Goal: Task Accomplishment & Management: Complete application form

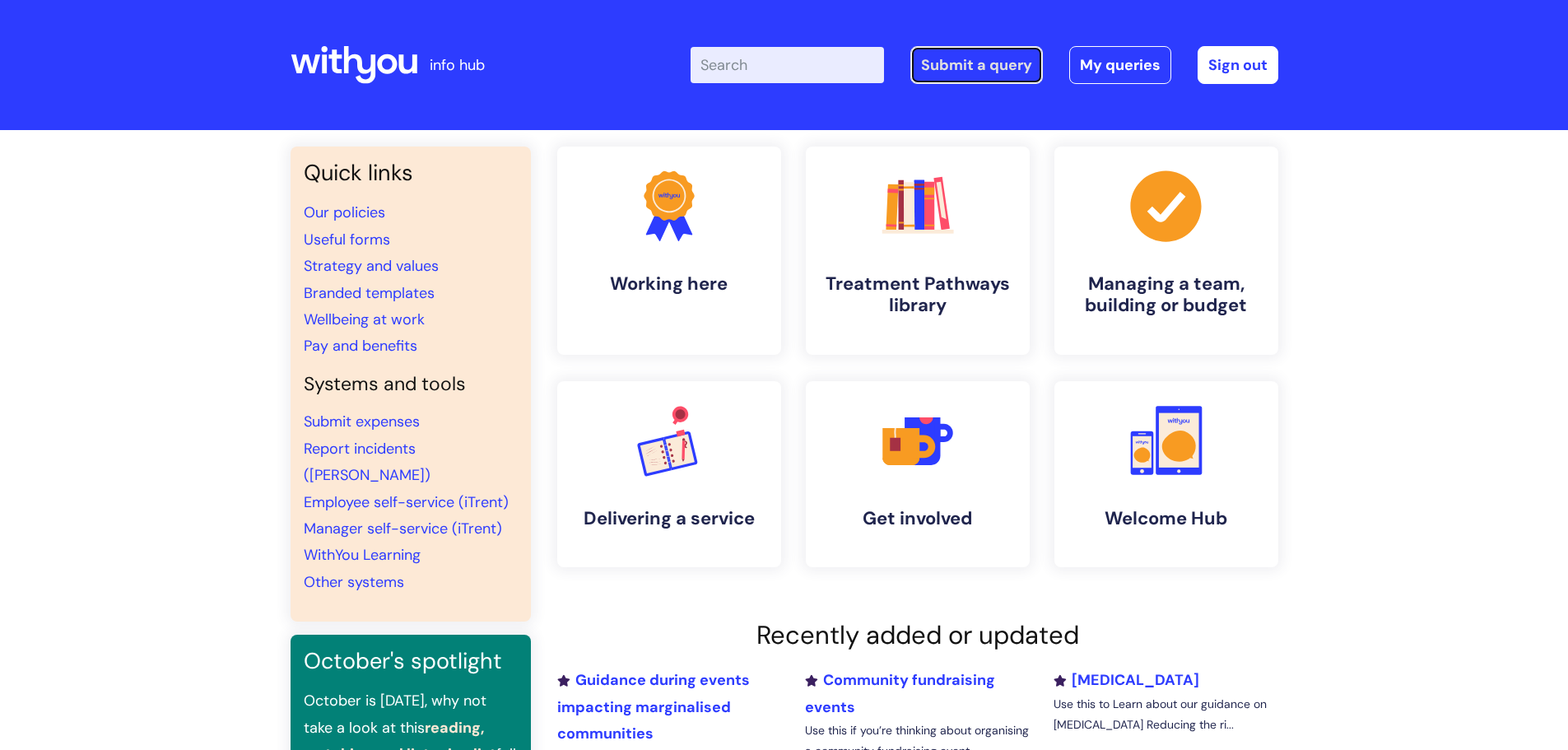
drag, startPoint x: 965, startPoint y: 63, endPoint x: 955, endPoint y: 68, distance: 11.2
click at [966, 63] on link "Submit a query" at bounding box center [977, 65] width 132 height 38
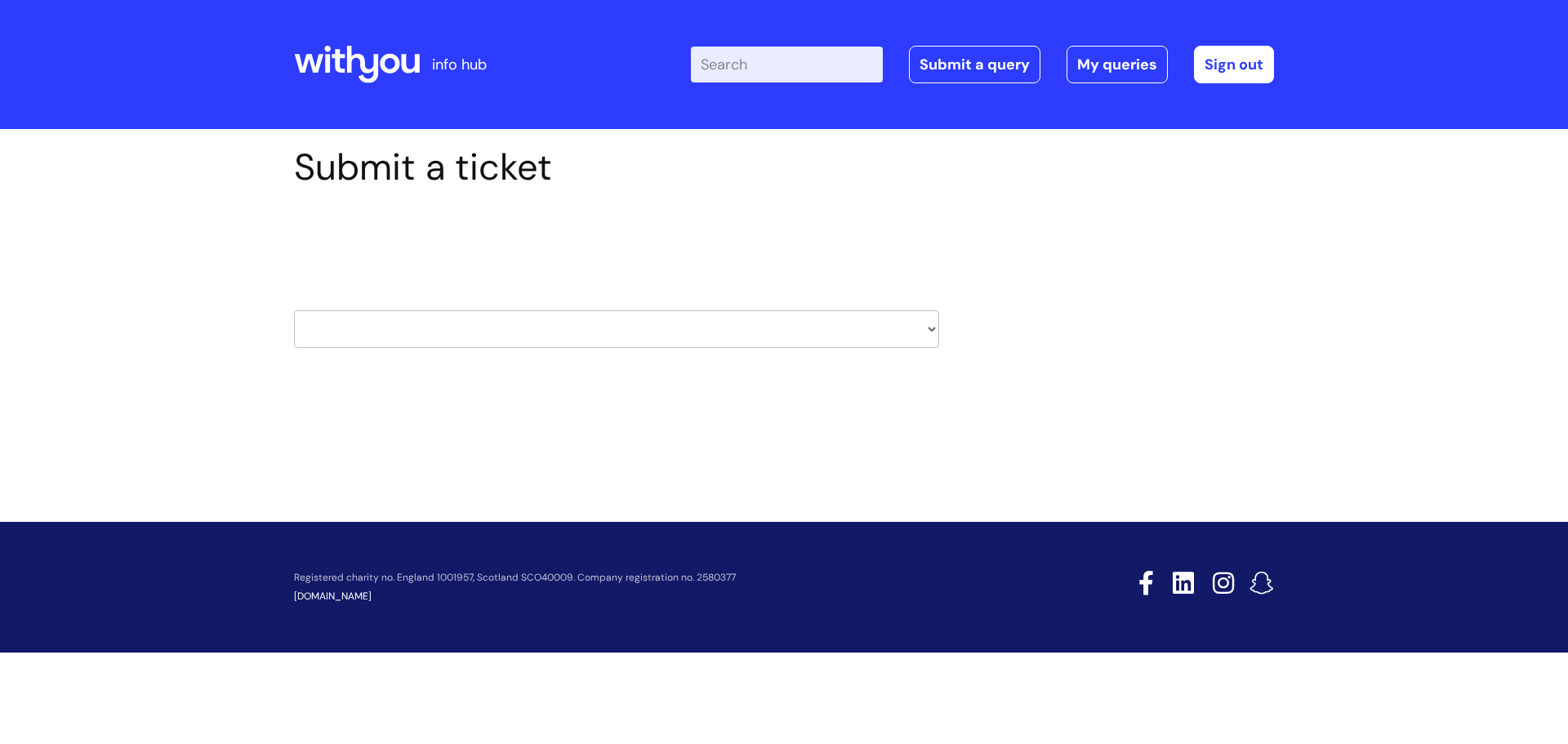
click at [413, 329] on select "HR / People IT and Support Clinical Drug Alerts Finance Accounts Data Support T…" at bounding box center [617, 329] width 645 height 37
select select "it_and_support"
click at [294, 310] on select "HR / People IT and Support Clinical Drug Alerts Finance Accounts Data Support T…" at bounding box center [617, 329] width 645 height 37
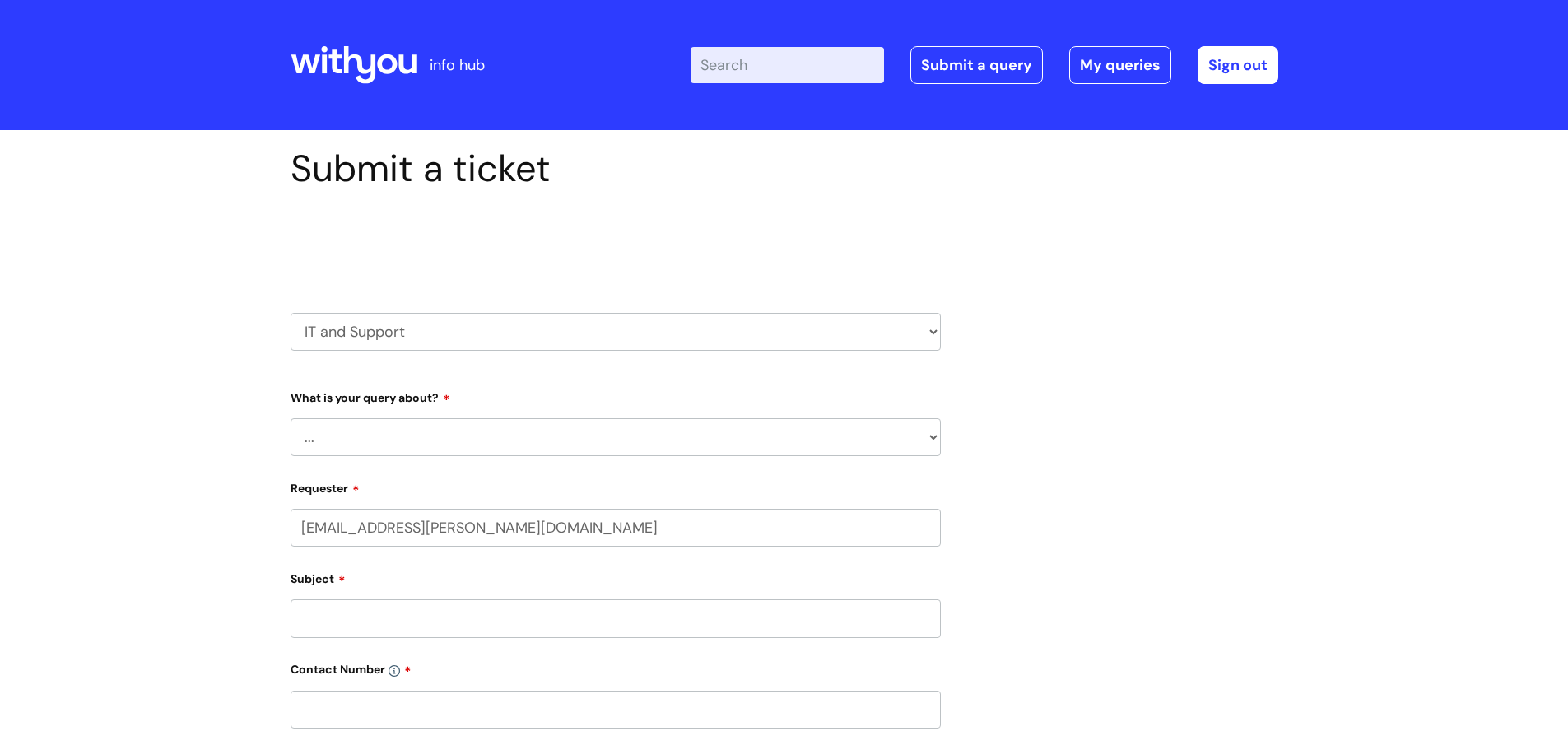
click at [371, 436] on select "... Mobile Phone Reset & MFA Accounts, Starters and Leavers IT Hardware issue I…" at bounding box center [615, 437] width 650 height 38
select select "IT Hardware issue"
click at [290, 418] on select "... Mobile Phone Reset & MFA Accounts, Starters and Leavers IT Hardware issue I…" at bounding box center [615, 437] width 650 height 38
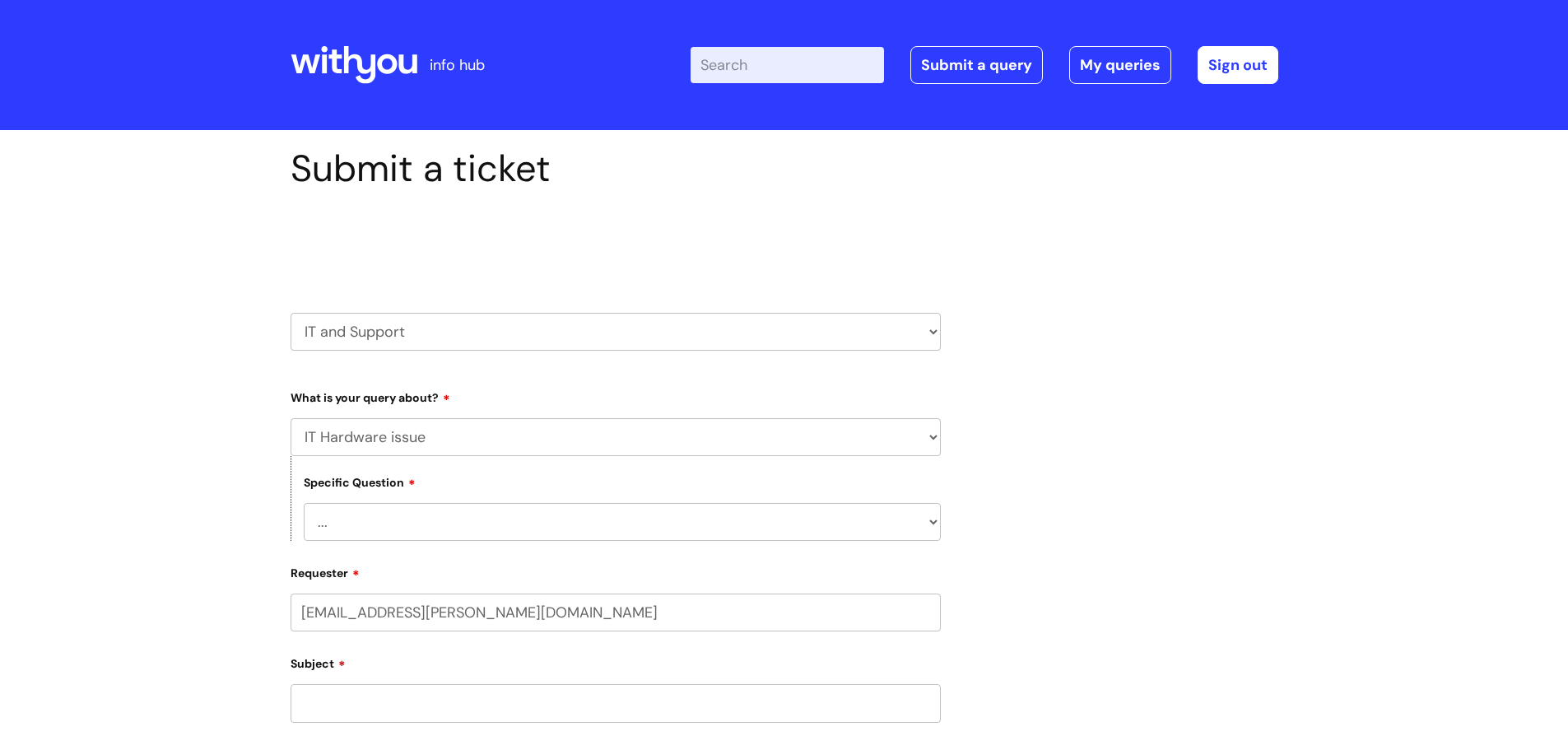
click at [379, 518] on select "... I need a new or replacement ... I’m waiting for new or replacement hardware…" at bounding box center [621, 521] width 637 height 38
select select "I have a mobile phone issue"
click at [304, 503] on select "... I need a new or replacement ... I’m waiting for new or replacement hardware…" at bounding box center [621, 521] width 637 height 38
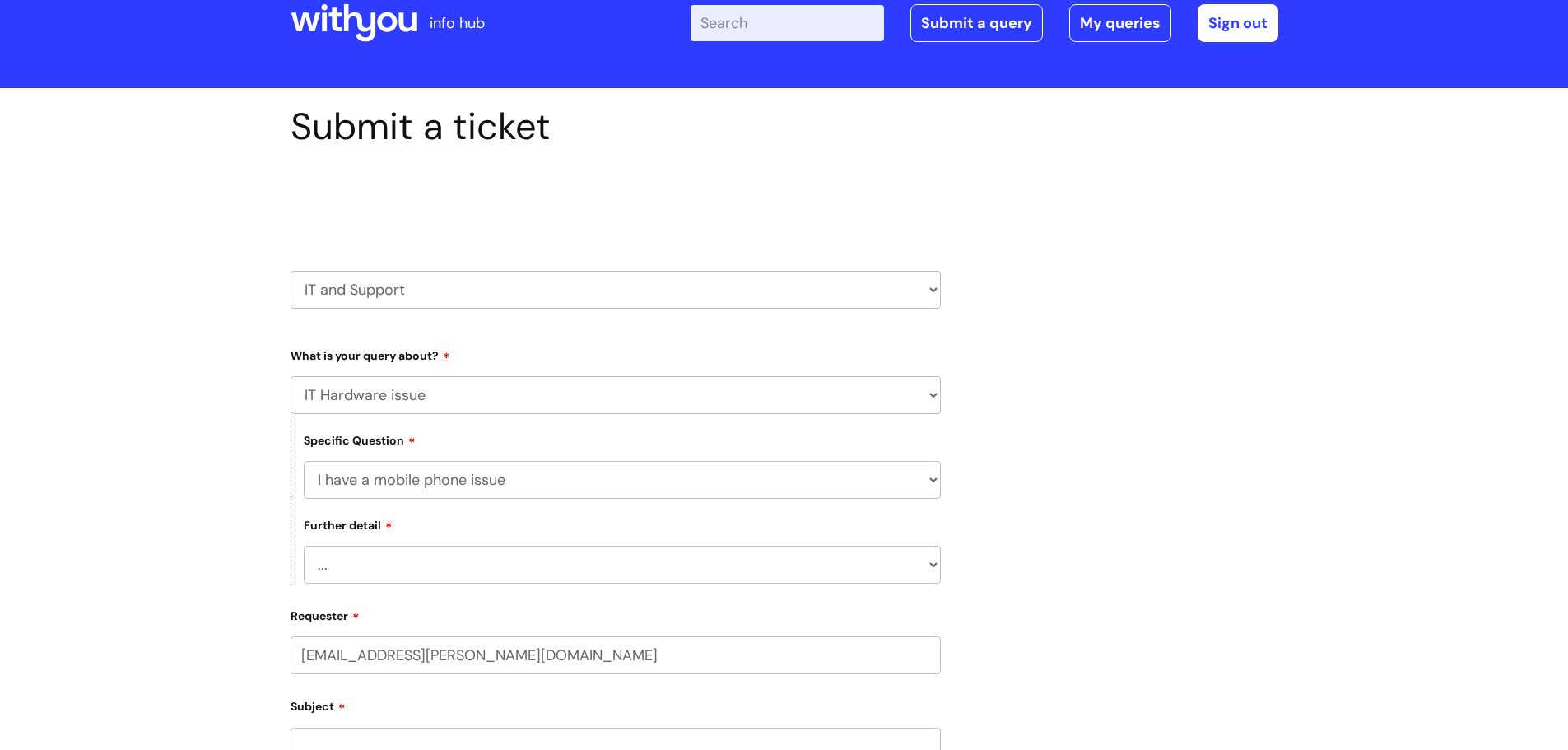
scroll to position [164, 0]
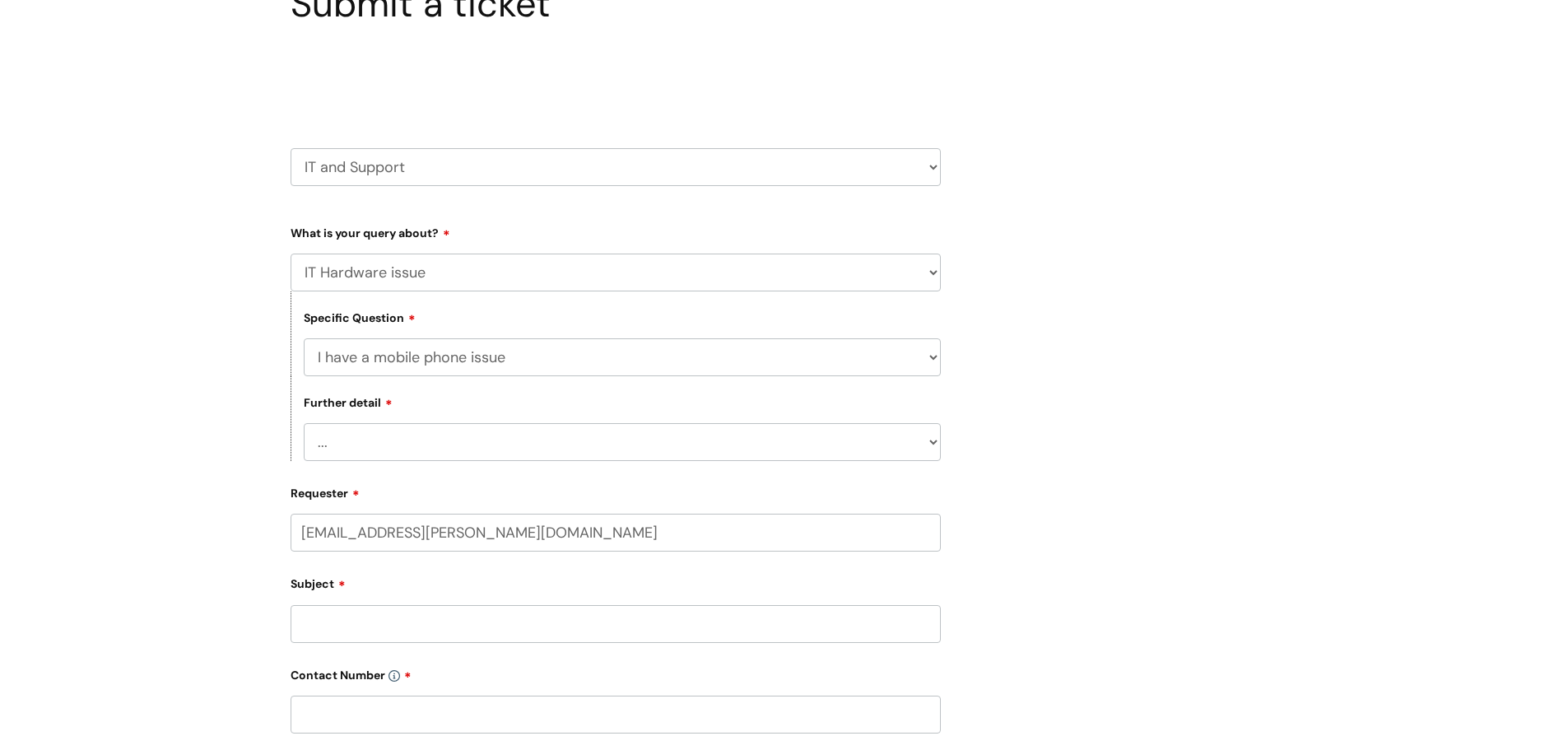
click at [354, 438] on select "... I can't get emails on my phone I can't log into my phone I can't make a cal…" at bounding box center [621, 442] width 637 height 38
select select "Something else"
click at [304, 423] on select "... I can't get emails on my phone I can't log into my phone I can't make a cal…" at bounding box center [621, 442] width 637 height 38
click at [386, 628] on input "Subject" at bounding box center [615, 624] width 650 height 38
type input "calls"
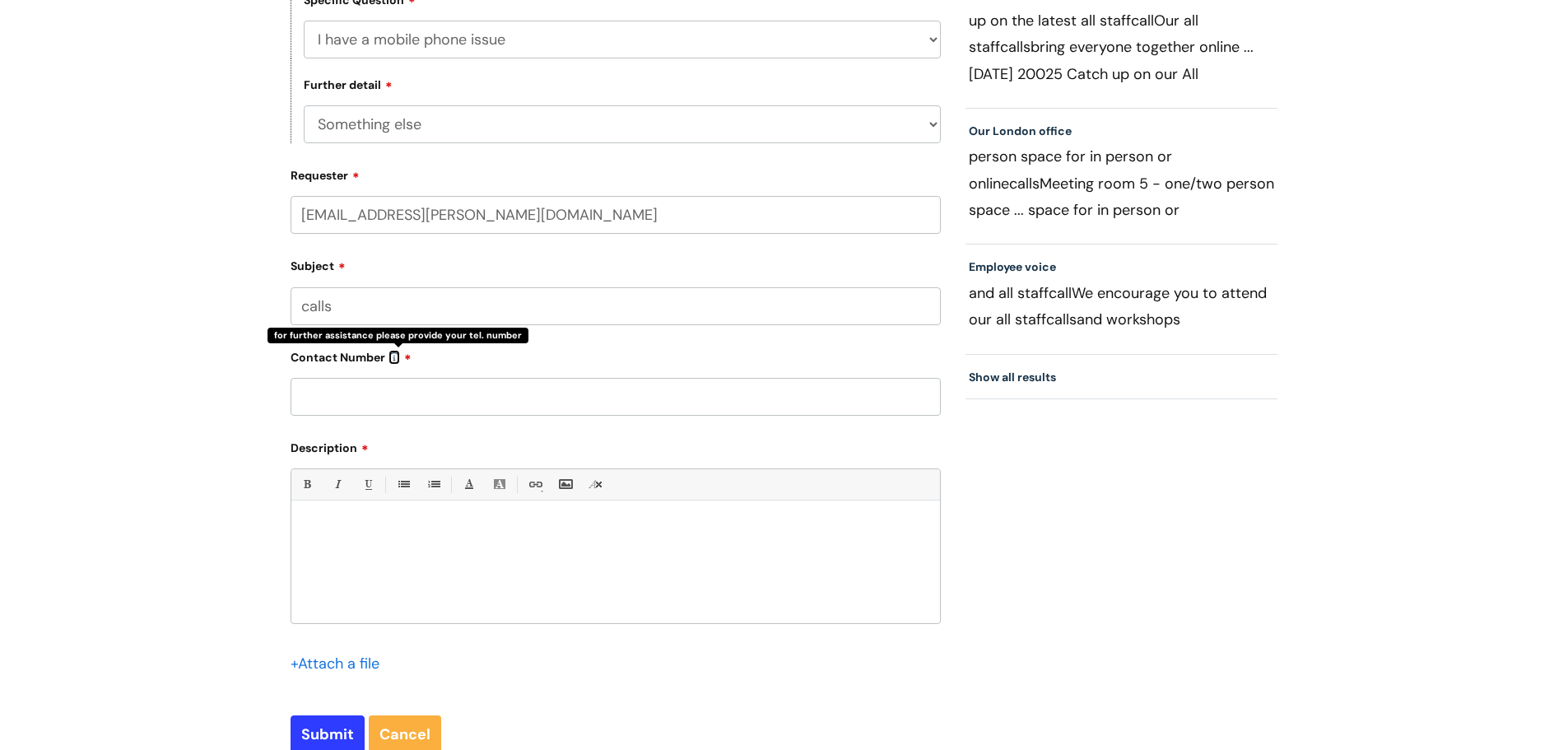
scroll to position [494, 0]
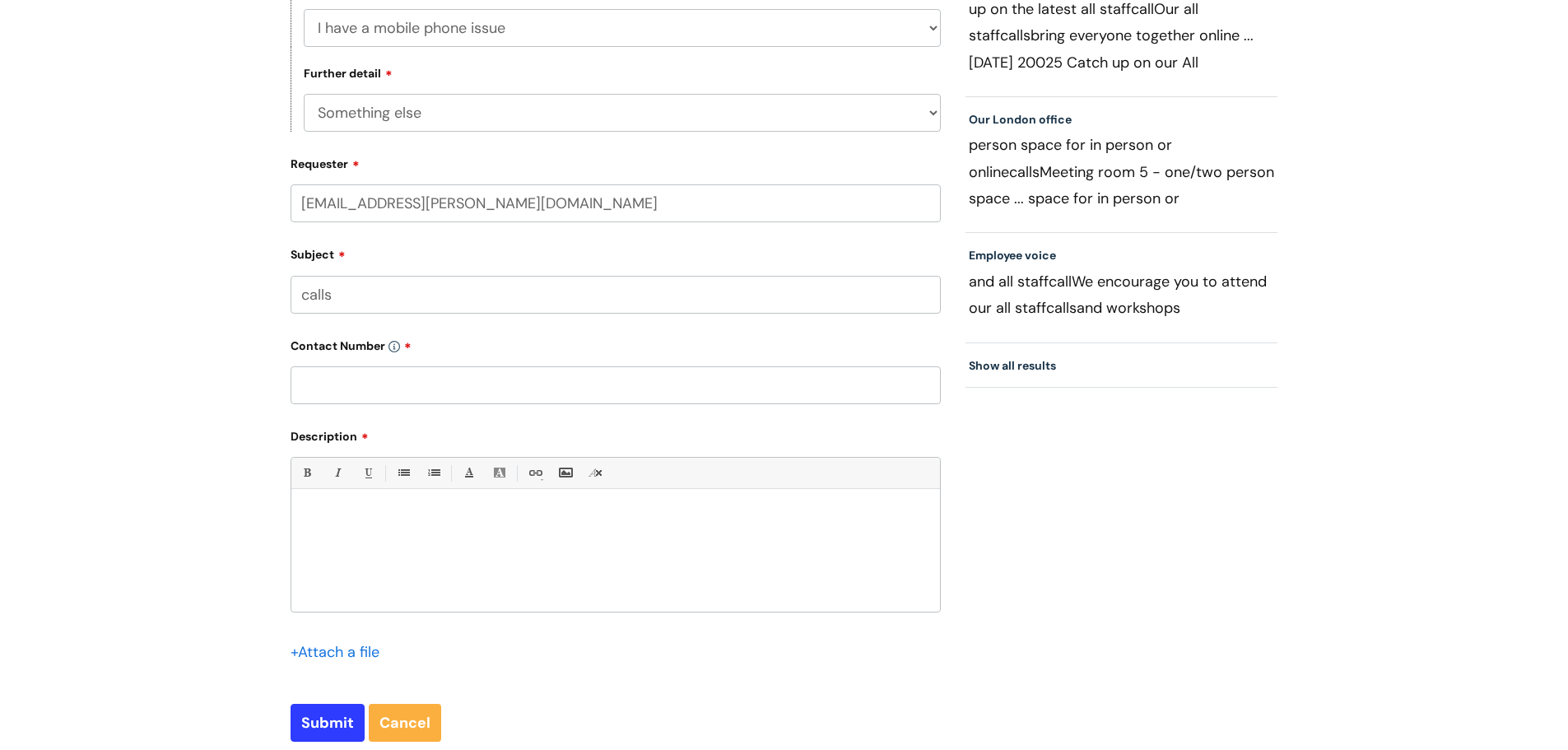
click at [397, 558] on div at bounding box center [615, 554] width 648 height 113
click at [547, 514] on p "I am receiving calls from WITH YOU BCP team" at bounding box center [615, 518] width 624 height 15
click at [405, 378] on input "text" at bounding box center [615, 385] width 650 height 38
click at [399, 372] on input "text" at bounding box center [615, 385] width 650 height 38
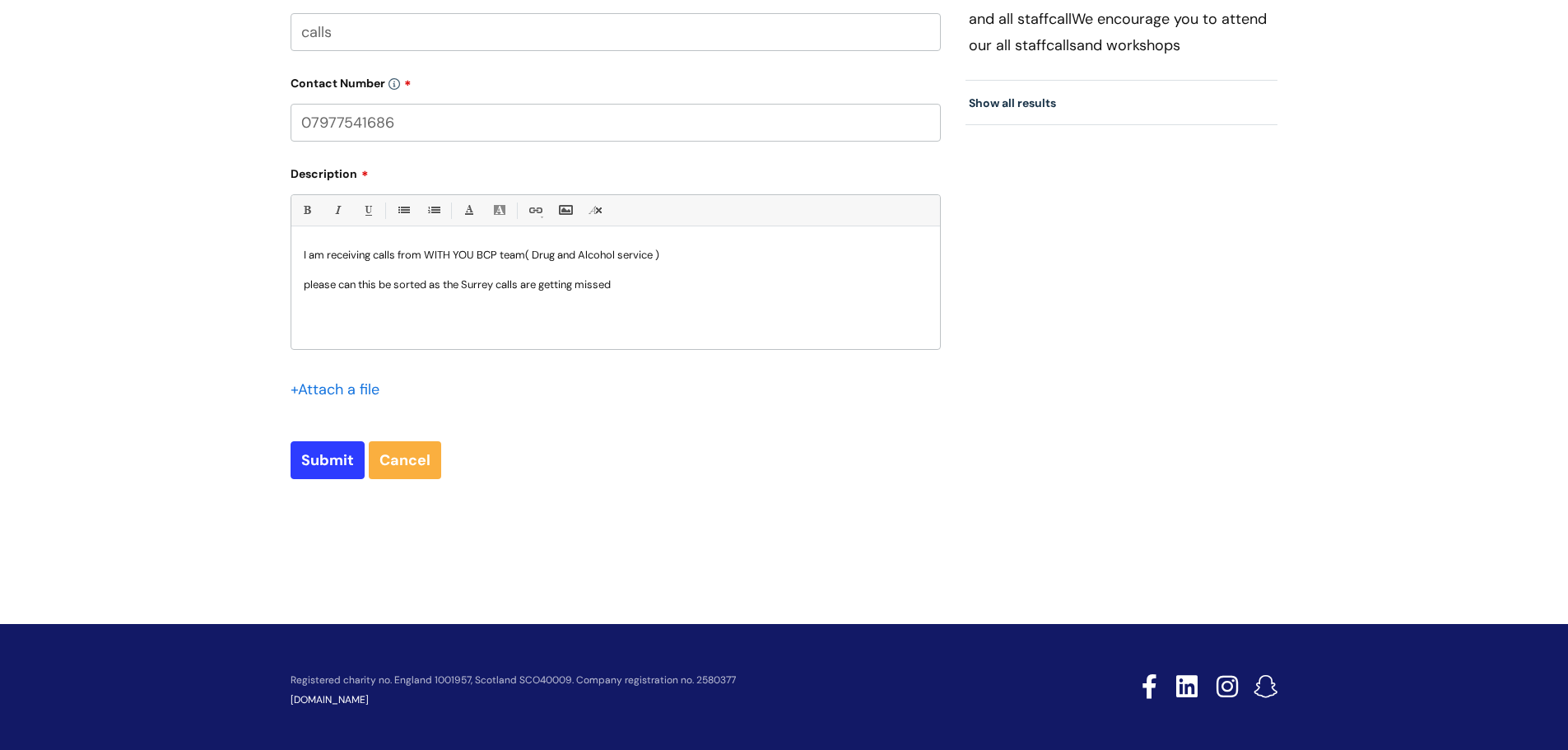
scroll to position [763, 0]
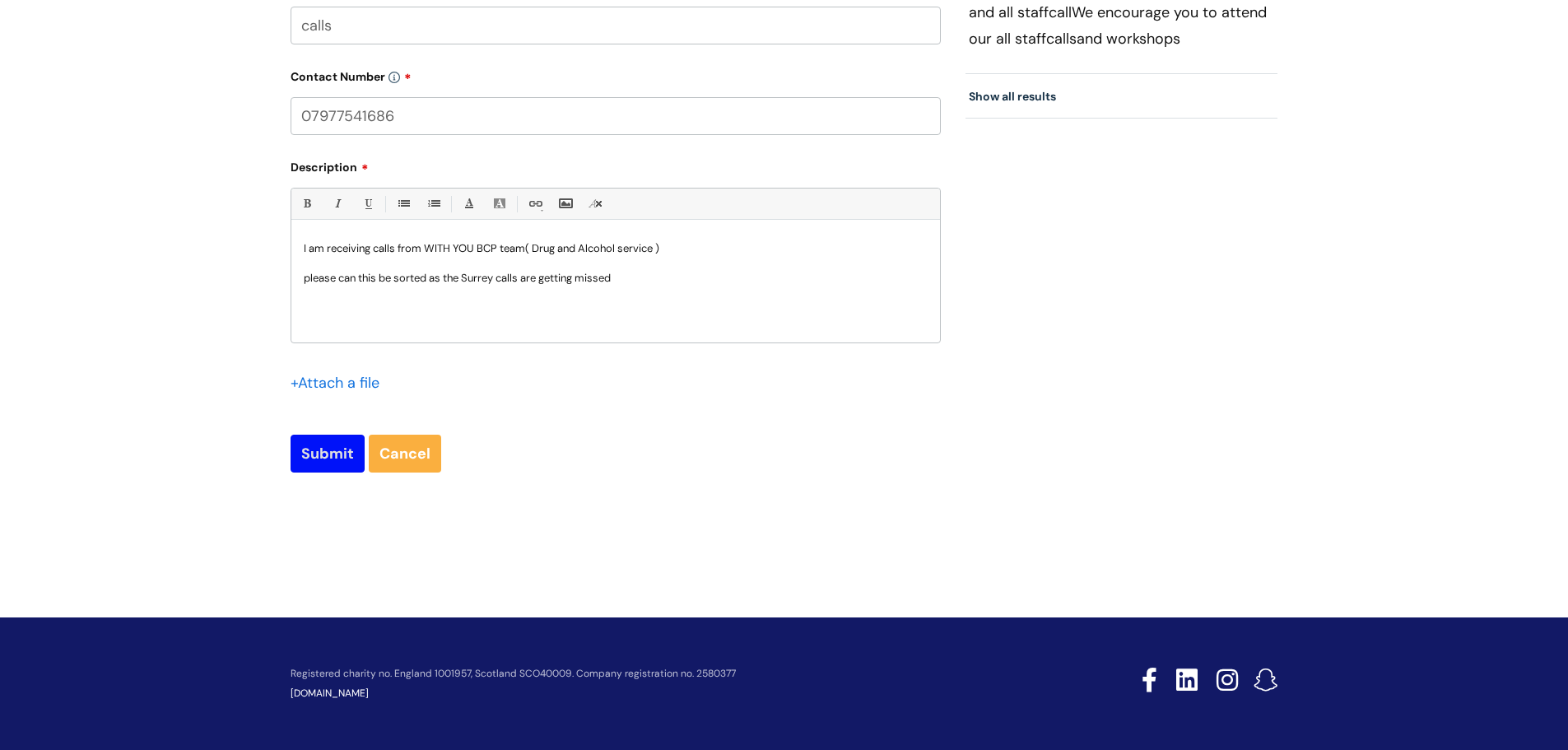
type input "07977541686"
click at [343, 468] on input "Submit" at bounding box center [327, 454] width 74 height 38
type input "Please Wait..."
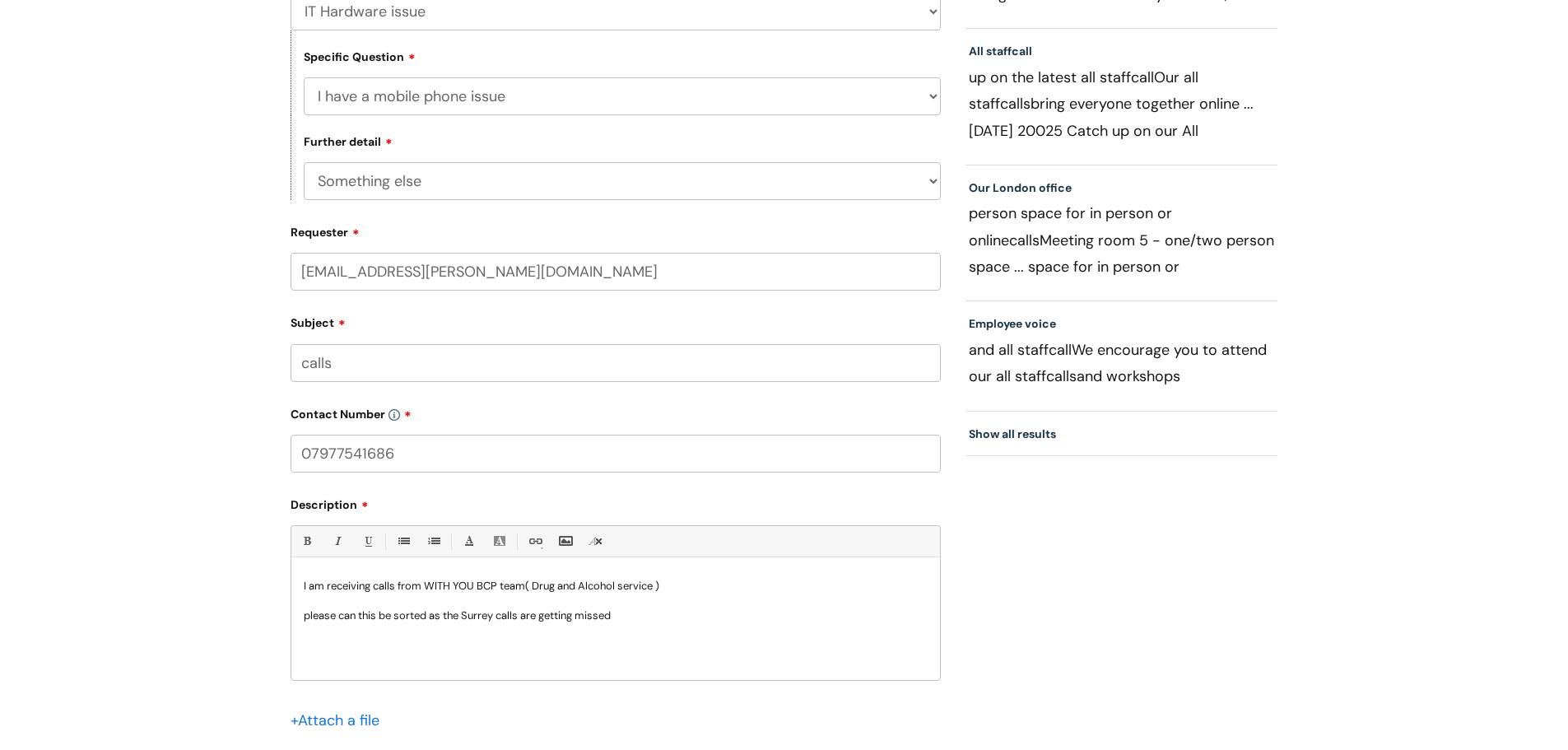
scroll to position [269, 0]
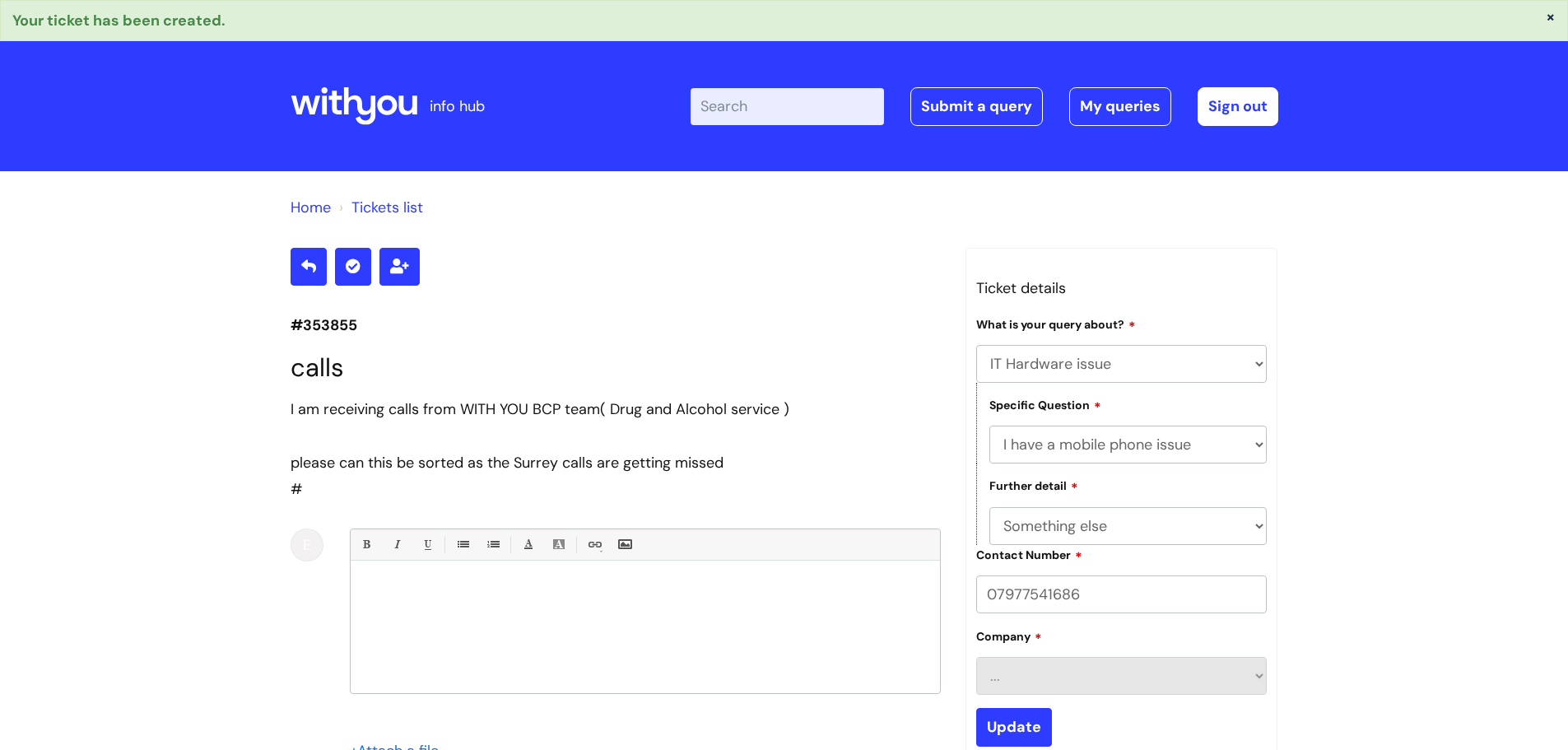
select select "IT Hardware issue"
select select "I have a mobile phone issue"
select select "Something else"
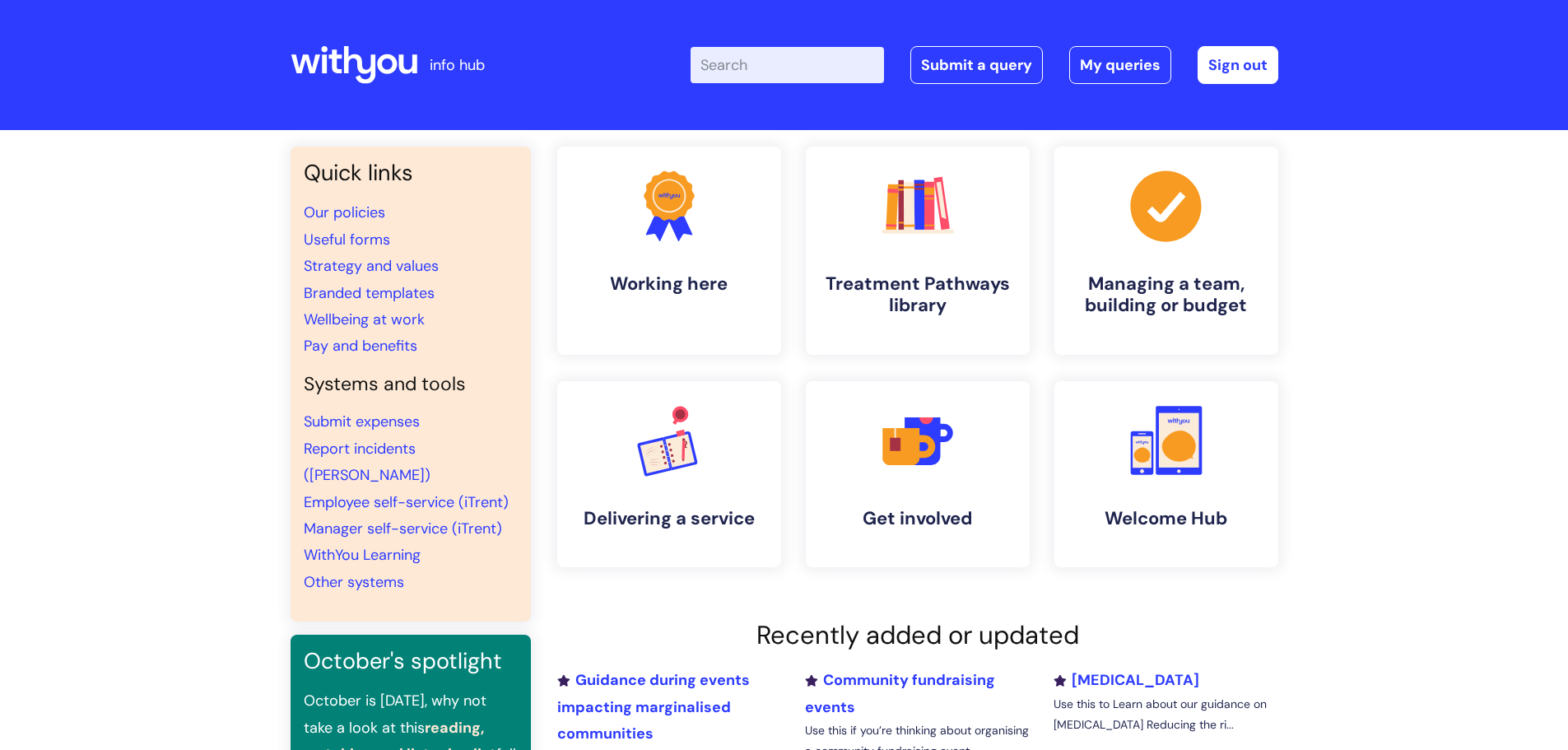
click at [804, 74] on input "Enter your search term here..." at bounding box center [787, 65] width 194 height 37
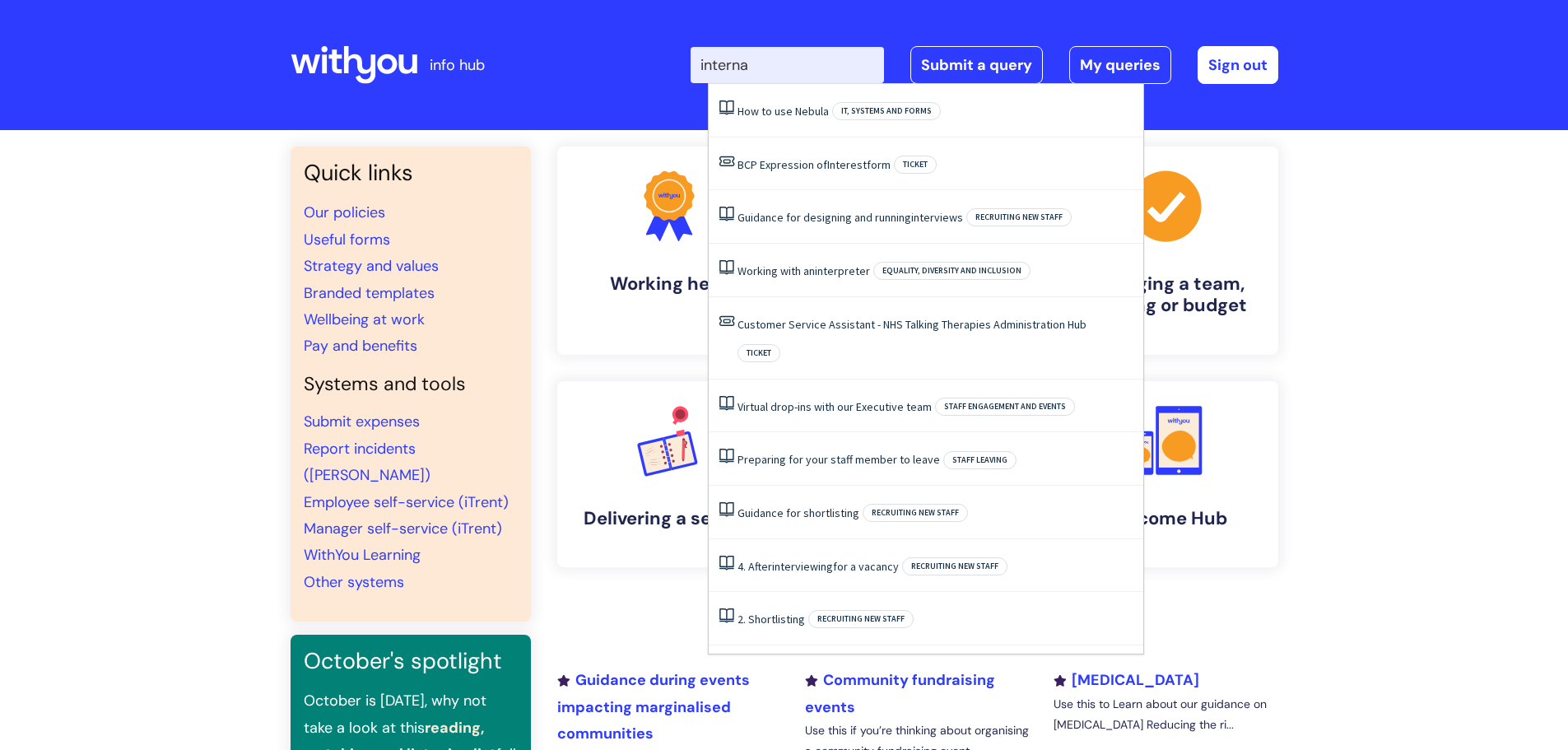
type input "internal"
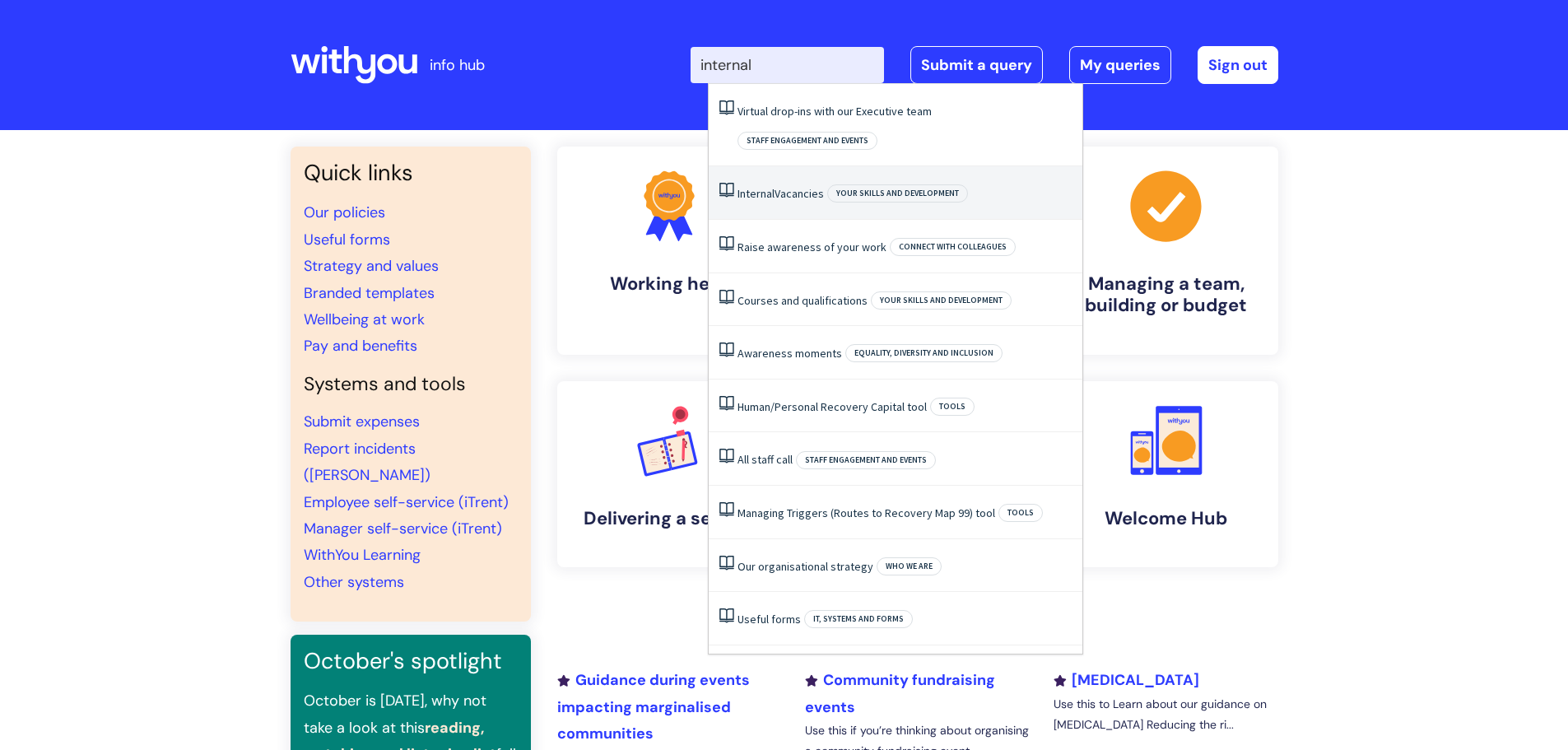
click at [814, 172] on li "Internal Vacancies Your skills and development" at bounding box center [896, 193] width 374 height 54
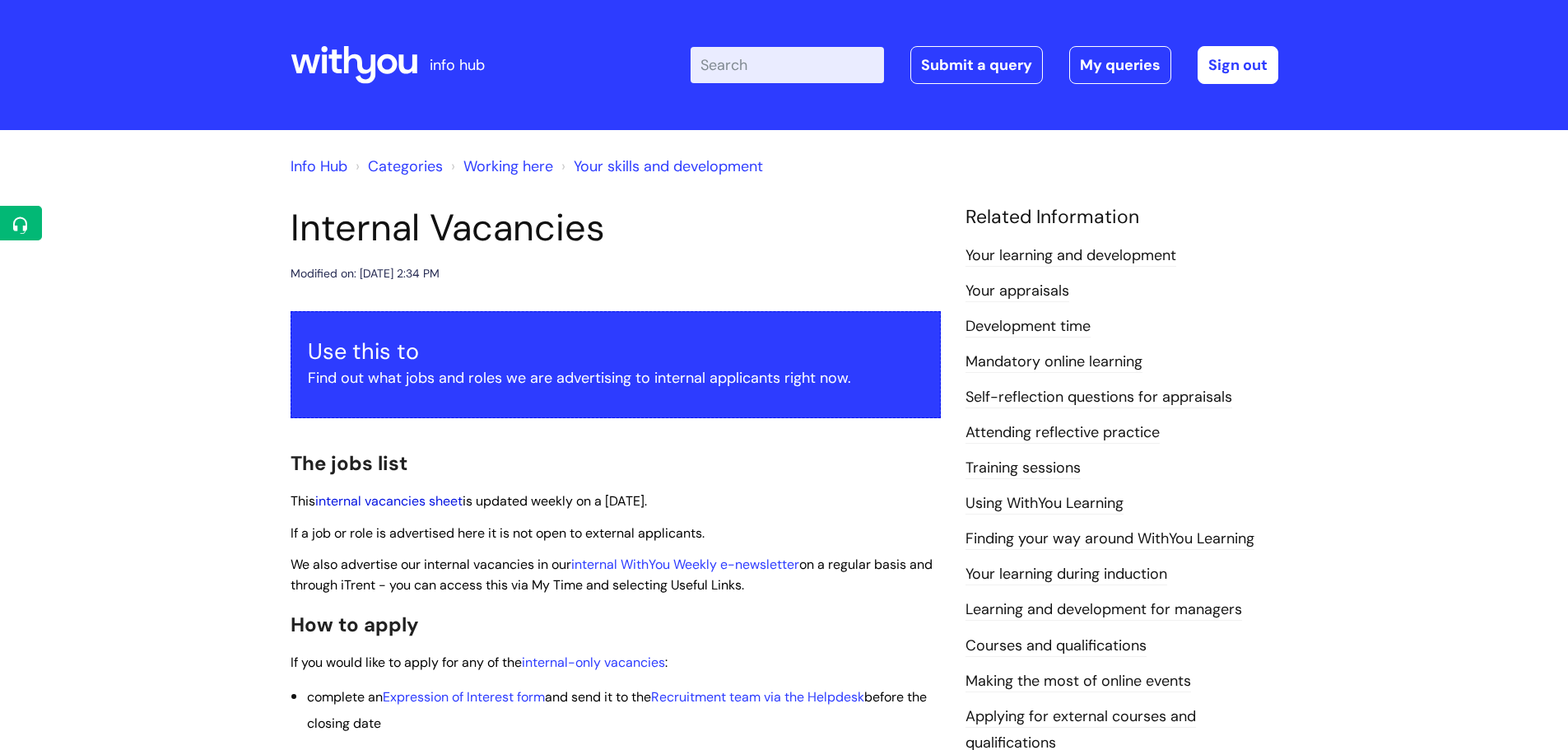
click at [362, 506] on link "internal vacancies sheet" at bounding box center [388, 500] width 147 height 17
